Goal: Task Accomplishment & Management: Use online tool/utility

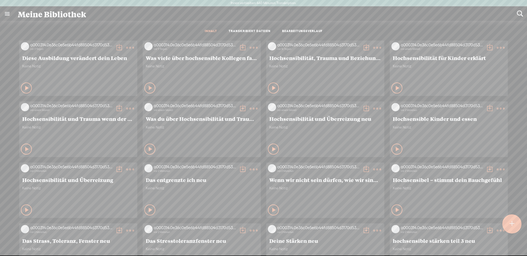
click at [510, 224] on t at bounding box center [511, 224] width 5 height 12
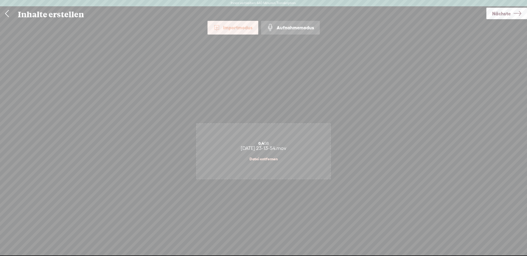
click at [507, 12] on font "Nächste" at bounding box center [501, 14] width 19 height 6
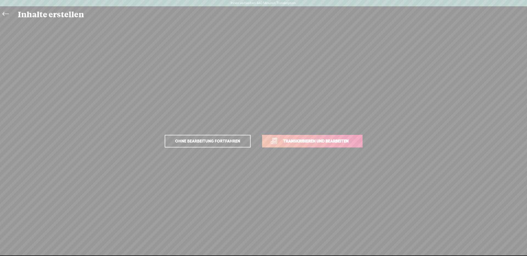
click at [348, 139] on font "Transkribieren und bearbeiten" at bounding box center [315, 141] width 65 height 5
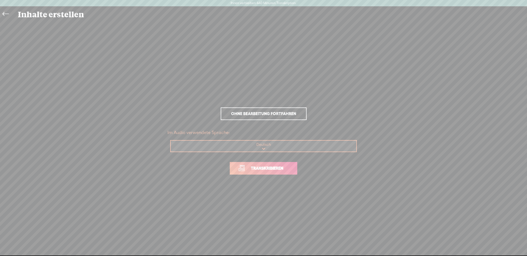
click at [276, 171] on font "Transkribieren" at bounding box center [267, 168] width 32 height 5
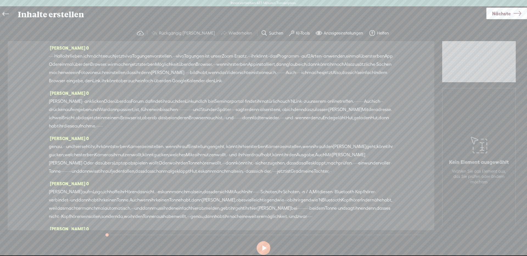
click at [58, 55] on font "Hallo" at bounding box center [59, 55] width 10 height 5
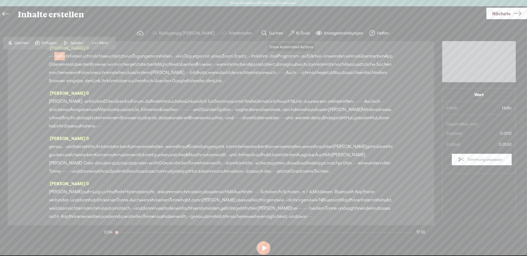
click at [289, 34] on span at bounding box center [291, 33] width 5 height 7
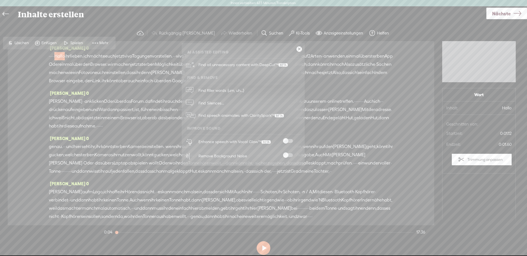
click at [290, 140] on span at bounding box center [288, 141] width 10 height 4
click at [290, 156] on span at bounding box center [288, 155] width 10 height 4
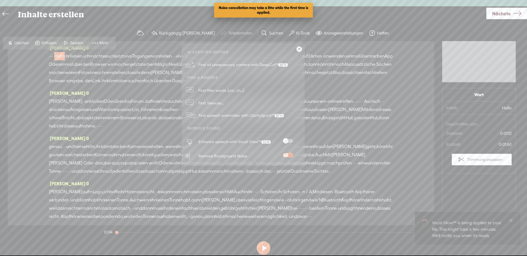
click at [291, 142] on span at bounding box center [288, 141] width 10 height 4
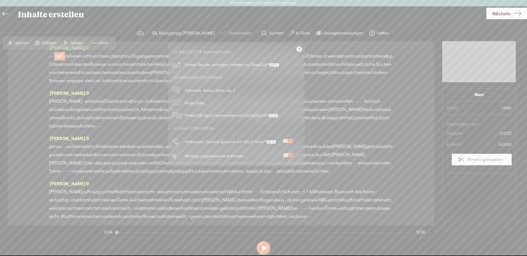
click at [298, 49] on link at bounding box center [298, 48] width 5 height 5
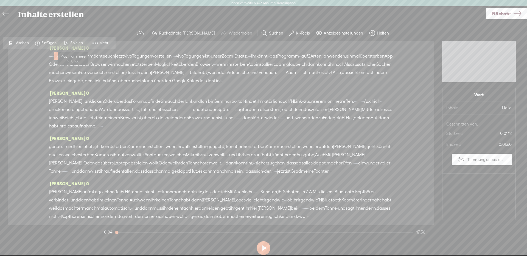
click at [71, 42] on font "Spielen" at bounding box center [76, 43] width 13 height 4
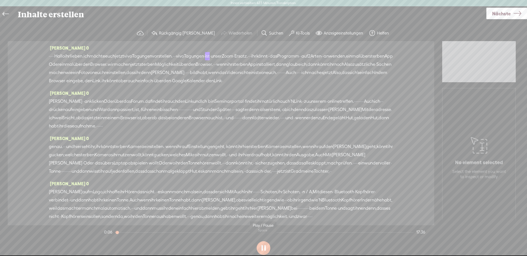
click at [262, 247] on button at bounding box center [263, 248] width 14 height 14
click at [500, 16] on font "Nächste" at bounding box center [501, 14] width 19 height 6
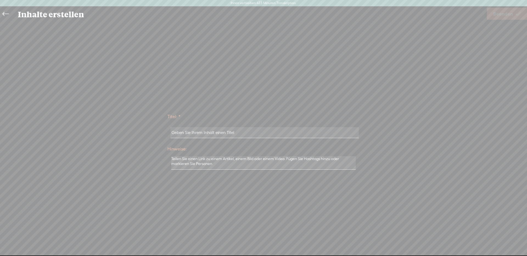
click at [225, 135] on input "text" at bounding box center [264, 132] width 188 height 11
type input "Vivomeetings"
click at [501, 13] on font "Beenden" at bounding box center [503, 14] width 20 height 6
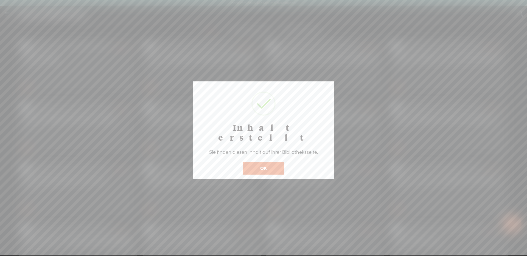
click at [258, 162] on button "OK" at bounding box center [264, 168] width 42 height 13
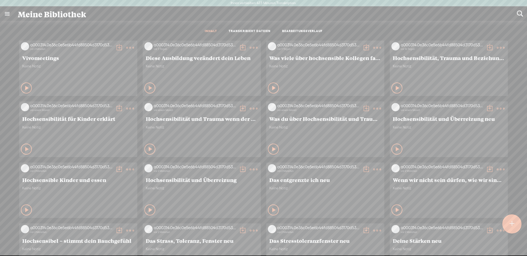
scroll to position [3, 0]
